Goal: Task Accomplishment & Management: Use online tool/utility

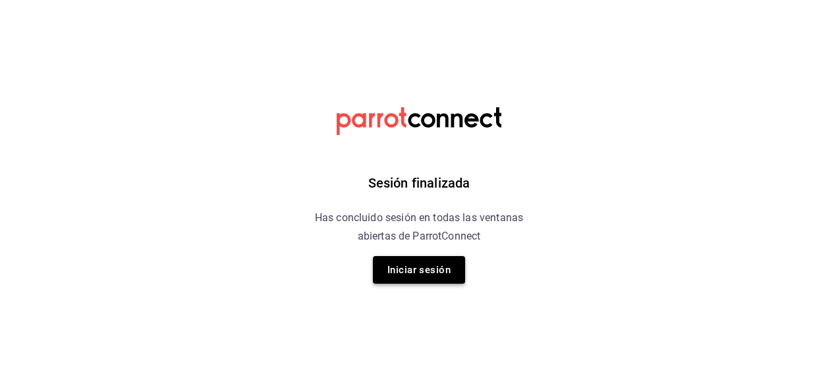
click at [441, 270] on button "Iniciar sesión" at bounding box center [419, 270] width 92 height 28
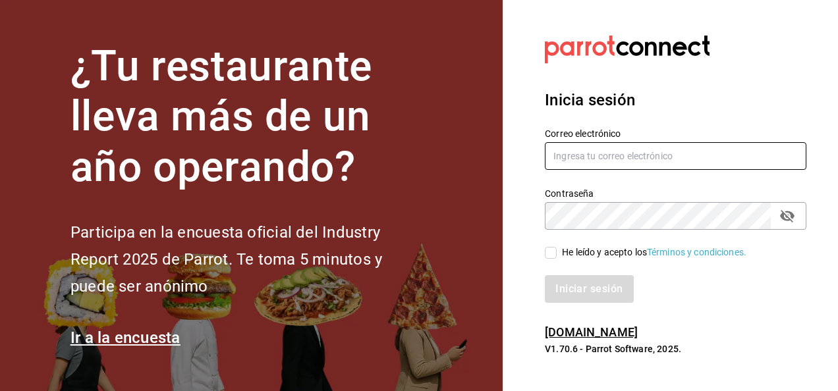
type input "javier.zepeda@grupocosteno.com"
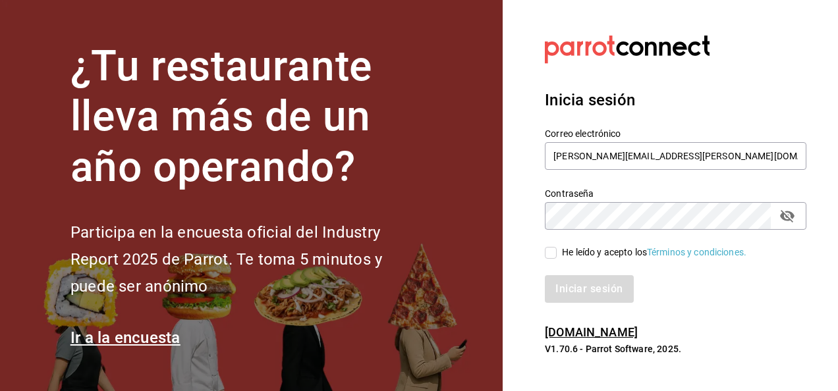
click at [548, 257] on input "He leído y acepto los Términos y condiciones." at bounding box center [551, 253] width 12 height 12
checkbox input "true"
click at [556, 290] on button "Iniciar sesión" at bounding box center [590, 289] width 90 height 28
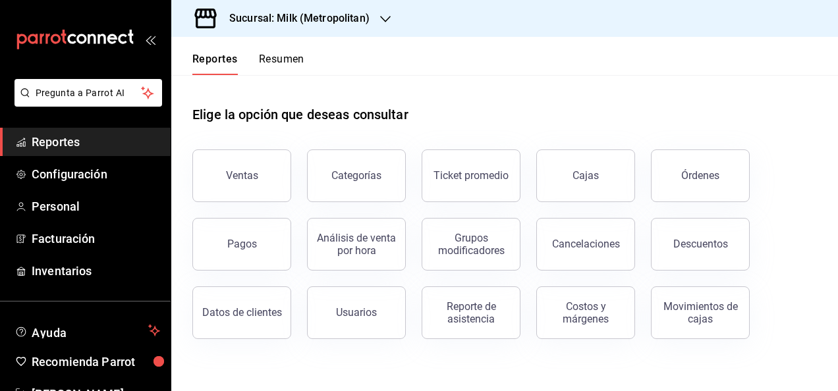
click at [343, 32] on div "Sucursal: Milk (Metropolitan)" at bounding box center [289, 18] width 214 height 37
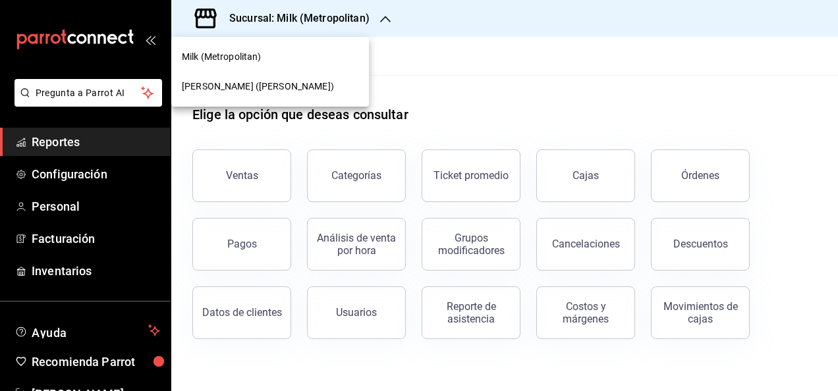
click at [296, 82] on span "[PERSON_NAME] ([PERSON_NAME])" at bounding box center [258, 87] width 152 height 14
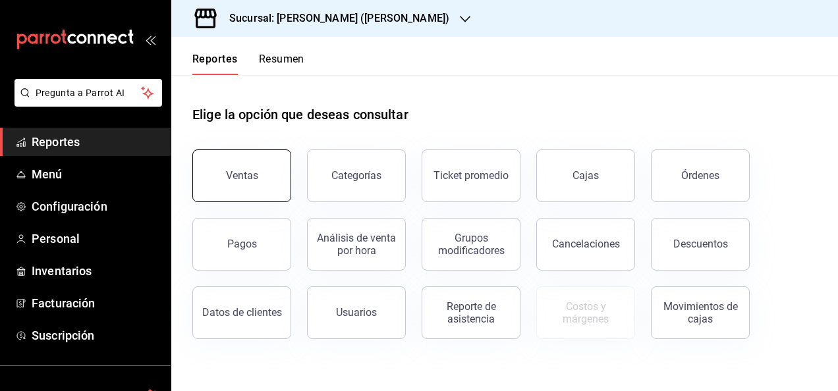
click at [271, 151] on div "Ventas" at bounding box center [234, 168] width 115 height 69
click at [260, 174] on button "Ventas" at bounding box center [241, 176] width 99 height 53
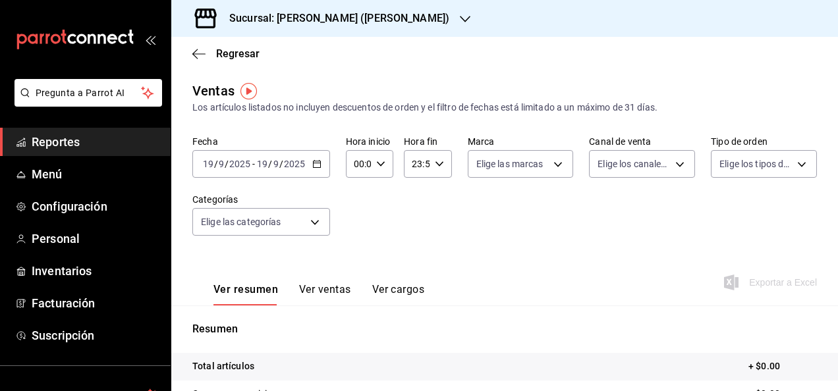
click at [315, 166] on icon "button" at bounding box center [316, 163] width 9 height 9
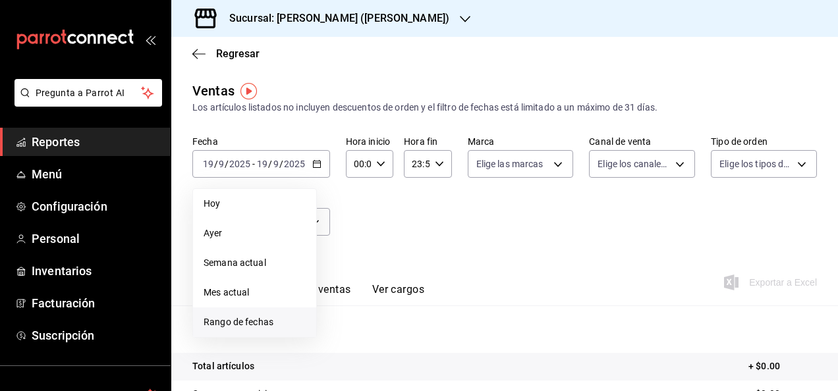
click at [282, 327] on span "Rango de fechas" at bounding box center [255, 323] width 102 height 14
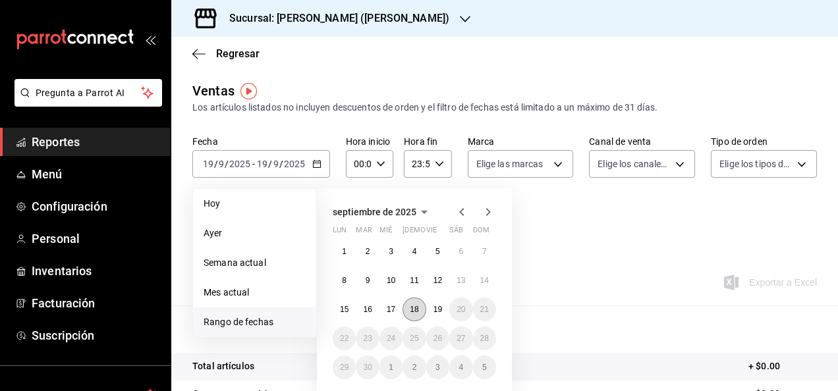
click at [419, 316] on button "18" at bounding box center [414, 310] width 23 height 24
click at [574, 301] on div "Ver resumen Ver ventas Ver cargos Exportar a Excel" at bounding box center [504, 279] width 667 height 54
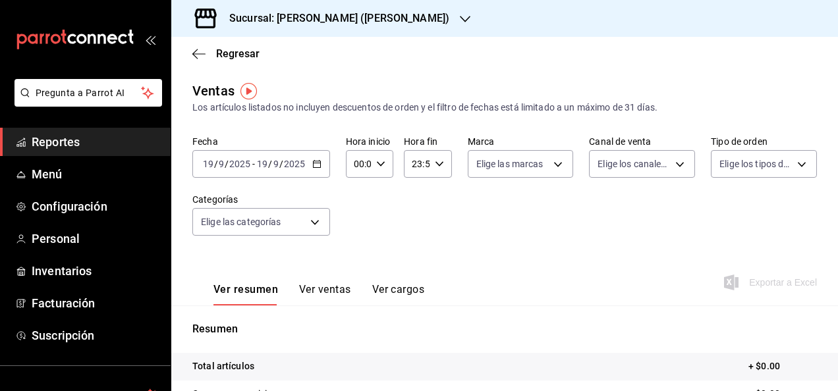
click at [323, 142] on label "Fecha" at bounding box center [261, 141] width 138 height 9
click at [316, 163] on icon "button" at bounding box center [316, 163] width 9 height 9
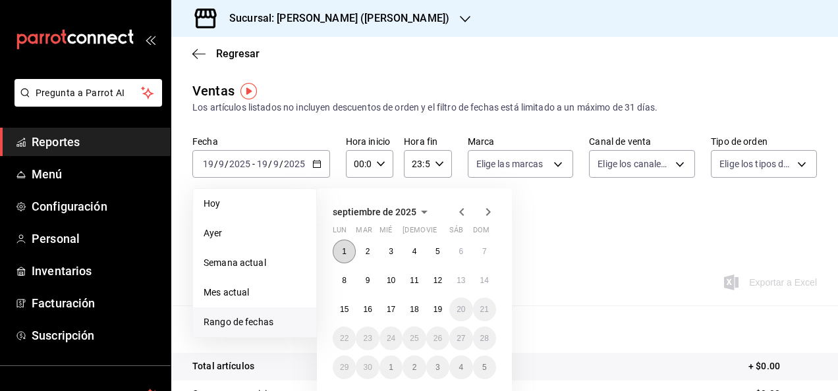
click at [342, 246] on button "1" at bounding box center [344, 252] width 23 height 24
click at [435, 314] on button "19" at bounding box center [437, 310] width 23 height 24
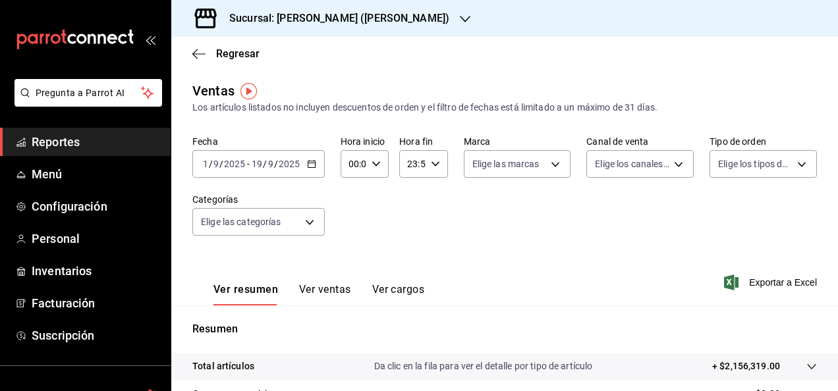
click at [380, 171] on div "00:00 Hora inicio" at bounding box center [365, 164] width 48 height 28
click at [355, 256] on div "00 01 02 03 04 05 06 07 08 09 10 11 12 13 14 15 16 17 18 19 20 21 22 23" at bounding box center [351, 234] width 24 height 105
click at [355, 256] on button "05" at bounding box center [351, 250] width 18 height 26
type input "05:00"
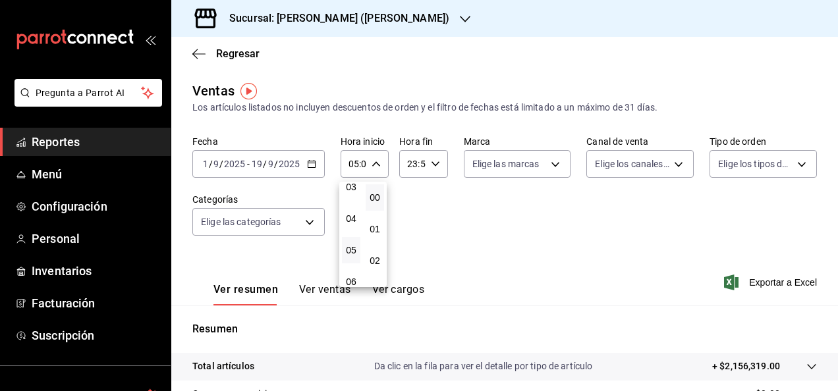
click at [429, 167] on div at bounding box center [419, 195] width 838 height 391
click at [431, 167] on icon "button" at bounding box center [435, 163] width 9 height 9
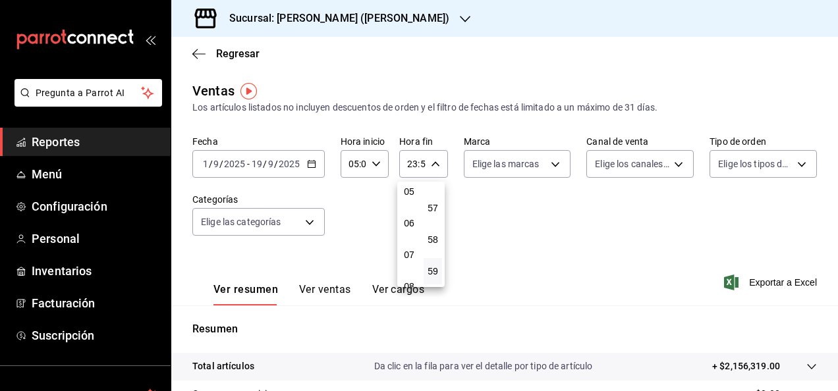
scroll to position [126, 0]
click at [413, 229] on div "00 01 02 03 04 05 06 07 08 09 10 11 12 13 14 15 16 17 18 19 20 21 22 23" at bounding box center [409, 234] width 24 height 105
click at [410, 229] on span "05" at bounding box center [409, 229] width 3 height 11
type input "05:59"
click at [556, 163] on div at bounding box center [419, 195] width 838 height 391
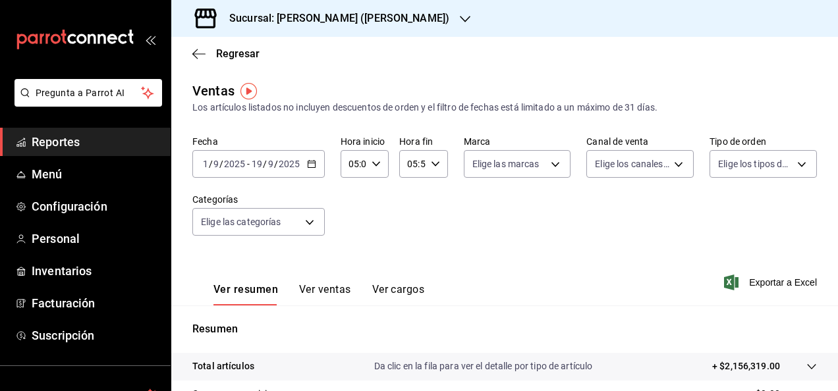
click at [556, 163] on body "Pregunta a Parrot AI Reportes Menú Configuración Personal Inventarios Facturaci…" at bounding box center [419, 195] width 838 height 391
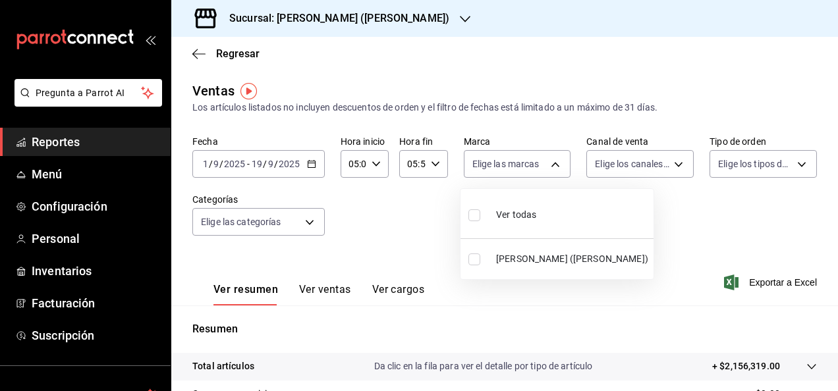
click at [480, 262] on label at bounding box center [476, 260] width 17 height 12
click at [480, 262] on input "checkbox" at bounding box center [474, 260] width 12 height 12
checkbox input "false"
click at [673, 217] on div at bounding box center [419, 195] width 838 height 391
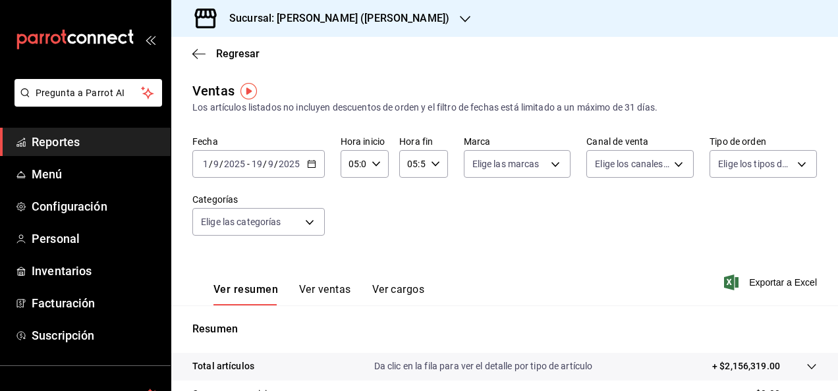
click at [663, 183] on div "Fecha [DATE] [DATE] - [DATE] [DATE] Hora inicio 05:00 Hora inicio Hora fin 05:5…" at bounding box center [504, 194] width 625 height 116
click at [664, 175] on body "Pregunta a Parrot AI Reportes Menú Configuración Personal Inventarios Facturaci…" at bounding box center [419, 195] width 838 height 391
click at [598, 284] on input "checkbox" at bounding box center [596, 283] width 12 height 12
checkbox input "true"
type input "UBER_EATS"
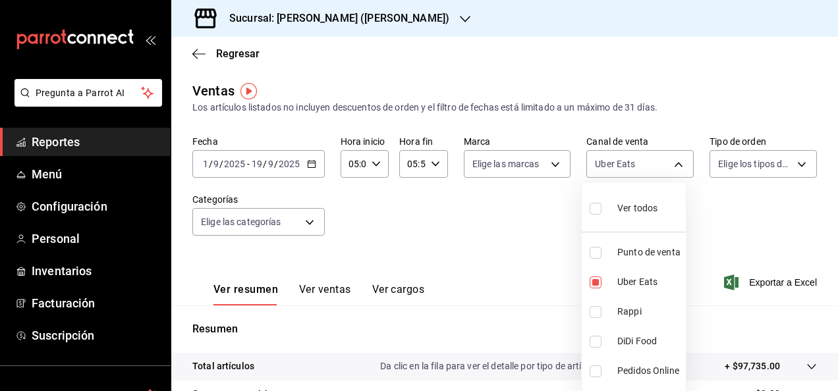
click at [598, 312] on input "checkbox" at bounding box center [596, 312] width 12 height 12
checkbox input "true"
click at [595, 378] on li "Pedidos Online" at bounding box center [634, 371] width 104 height 30
type input "UBER_EATS,RAPPI,ONLINE"
checkbox input "true"
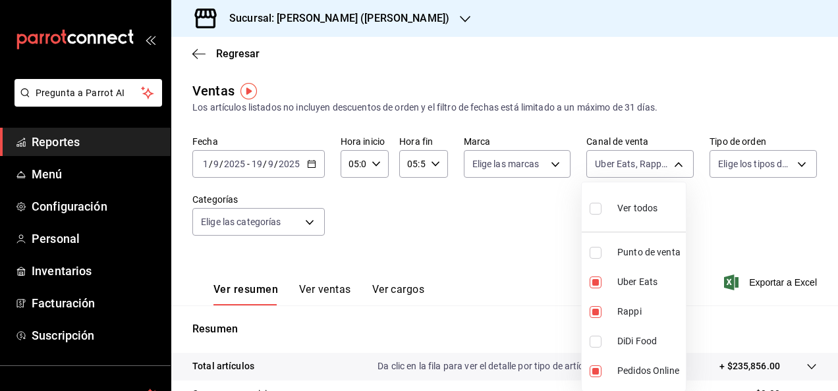
click at [764, 155] on div at bounding box center [419, 195] width 838 height 391
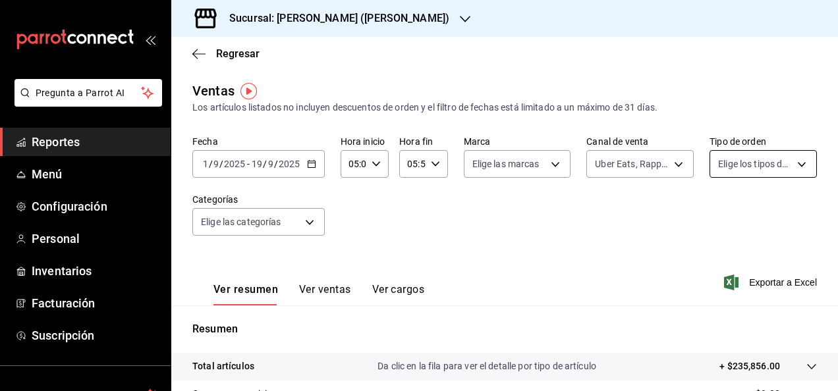
click at [764, 161] on body "Pregunta a Parrot AI Reportes Menú Configuración Personal Inventarios Facturaci…" at bounding box center [419, 195] width 838 height 391
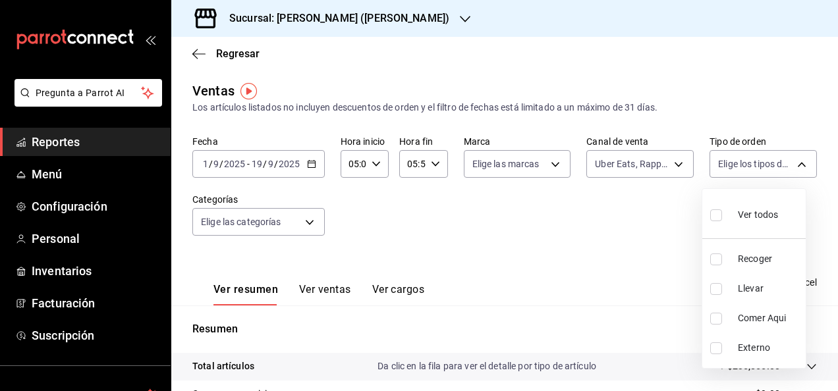
click at [721, 262] on input "checkbox" at bounding box center [716, 260] width 12 height 12
checkbox input "false"
click at [718, 260] on input "checkbox" at bounding box center [716, 260] width 12 height 12
checkbox input "true"
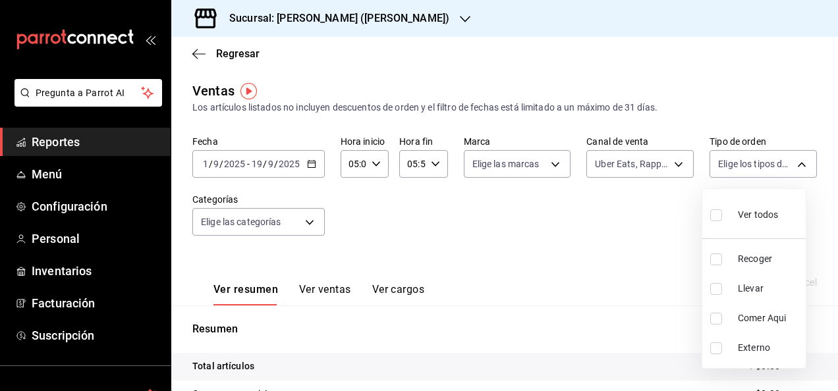
type input "e22fa5c9-a89e-41b0-8860-3ae797de52dc"
click at [657, 279] on div at bounding box center [419, 195] width 838 height 391
click at [765, 167] on body "Pregunta a Parrot AI Reportes Menú Configuración Personal Inventarios Facturaci…" at bounding box center [419, 195] width 838 height 391
click at [716, 262] on input "checkbox" at bounding box center [716, 260] width 12 height 12
checkbox input "false"
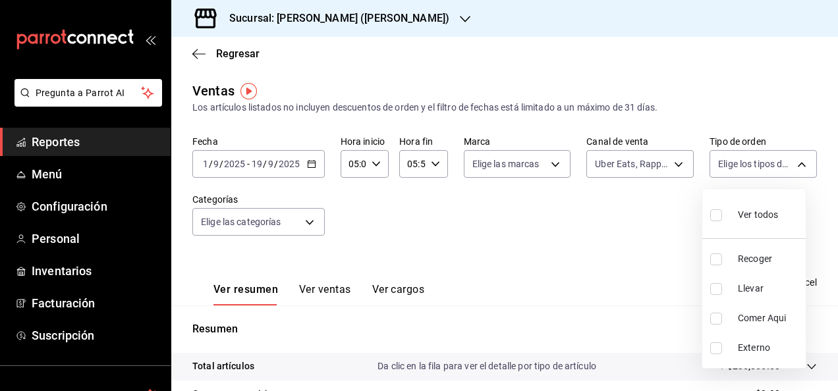
click at [663, 294] on div at bounding box center [419, 195] width 838 height 391
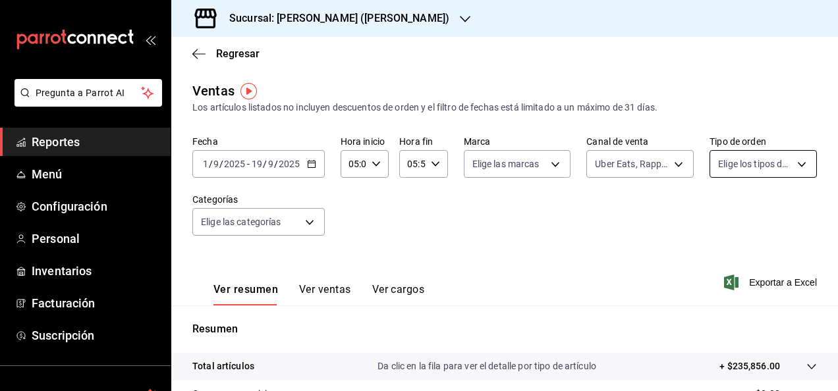
click at [785, 161] on body "Pregunta a Parrot AI Reportes Menú Configuración Personal Inventarios Facturaci…" at bounding box center [419, 195] width 838 height 391
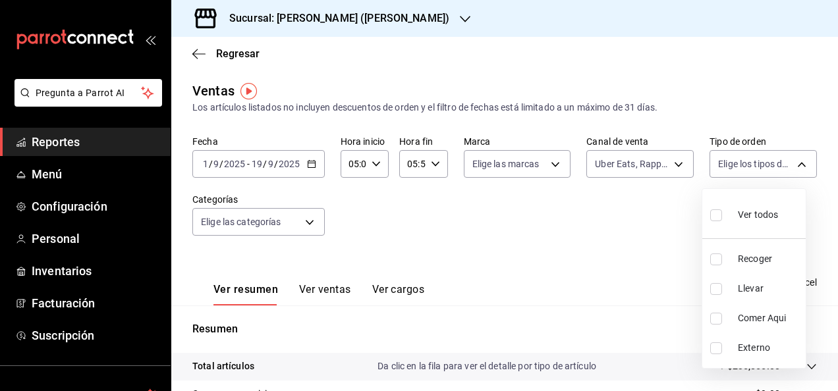
click at [715, 347] on input "checkbox" at bounding box center [716, 349] width 12 height 12
checkbox input "true"
type input "EXTERNAL"
click at [634, 280] on div at bounding box center [419, 195] width 838 height 391
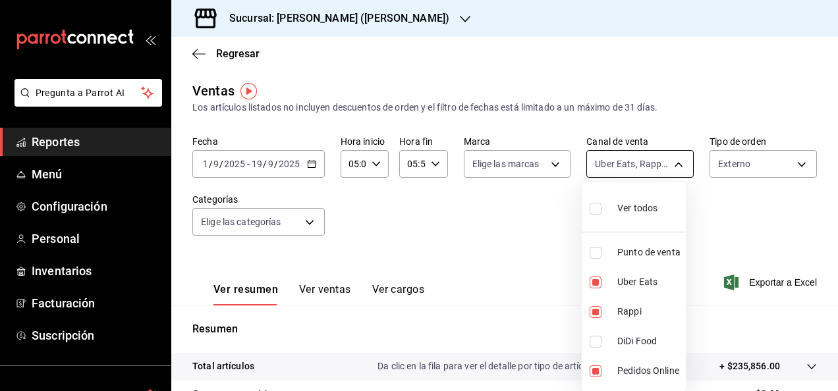
click at [658, 167] on body "Pregunta a Parrot AI Reportes Menú Configuración Personal Inventarios Facturaci…" at bounding box center [419, 195] width 838 height 391
click at [596, 278] on input "checkbox" at bounding box center [596, 283] width 12 height 12
checkbox input "false"
type input "RAPPI,ONLINE"
click at [594, 312] on input "checkbox" at bounding box center [596, 312] width 12 height 12
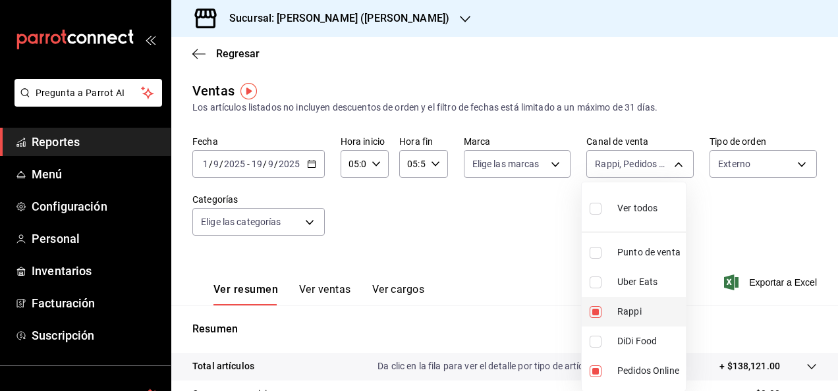
checkbox input "false"
type input "ONLINE"
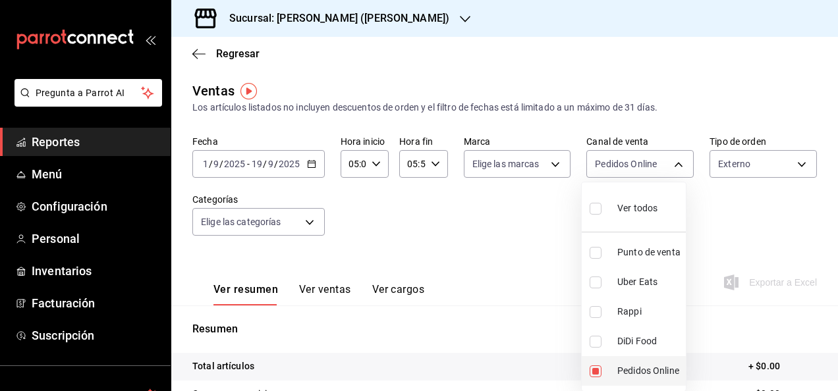
click at [593, 378] on li "Pedidos Online" at bounding box center [634, 371] width 104 height 30
checkbox input "false"
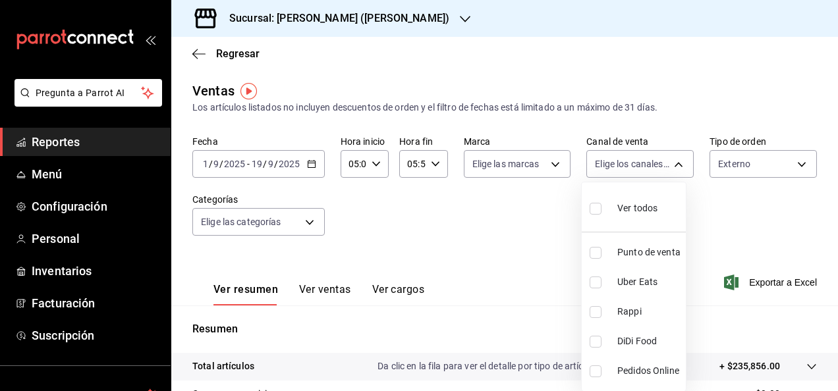
click at [717, 259] on div at bounding box center [419, 195] width 838 height 391
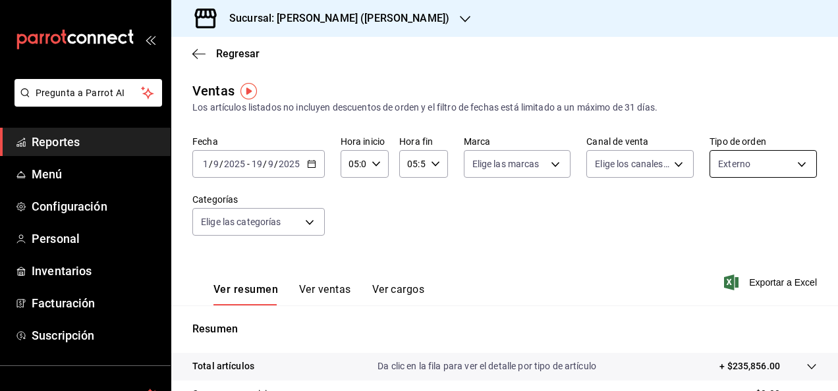
click at [783, 160] on body "Pregunta a Parrot AI Reportes Menú Configuración Personal Inventarios Facturaci…" at bounding box center [419, 195] width 838 height 391
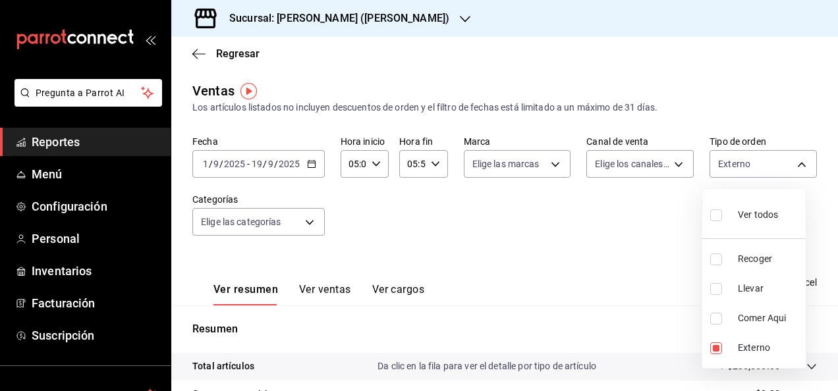
click at [721, 261] on input "checkbox" at bounding box center [716, 260] width 12 height 12
checkbox input "true"
type input "EXTERNAL,e22fa5c9-a89e-41b0-8860-3ae797de52dc"
click at [715, 288] on input "checkbox" at bounding box center [716, 289] width 12 height 12
checkbox input "true"
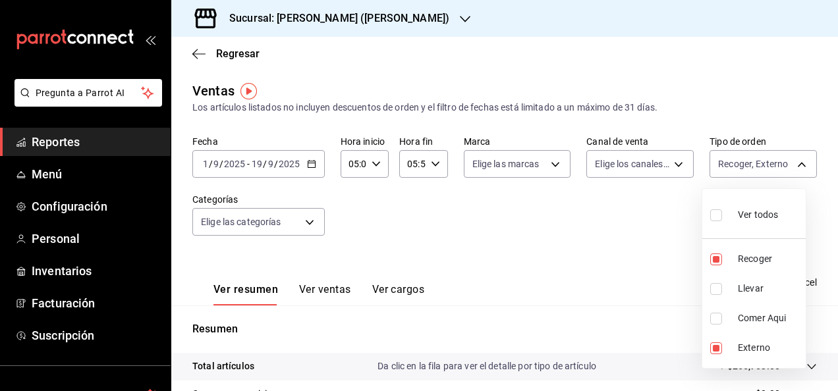
type input "EXTERNAL,e22fa5c9-a89e-41b0-8860-3ae797de52dc,d5ed7011-f835-4d0c-a8fc-5f0f01446…"
click at [638, 270] on div at bounding box center [419, 195] width 838 height 391
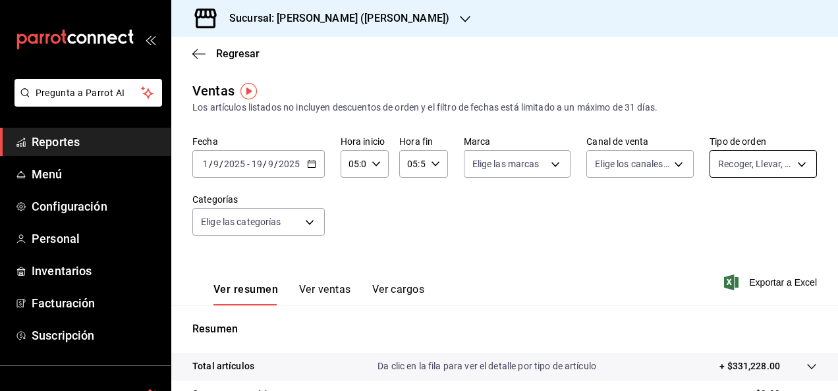
click at [730, 165] on body "Pregunta a Parrot AI Reportes Menú Configuración Personal Inventarios Facturaci…" at bounding box center [419, 195] width 838 height 391
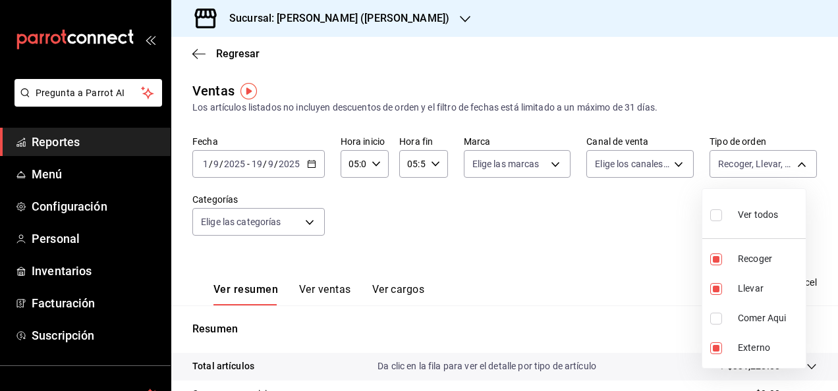
click at [676, 223] on div at bounding box center [419, 195] width 838 height 391
